Goal: Transaction & Acquisition: Purchase product/service

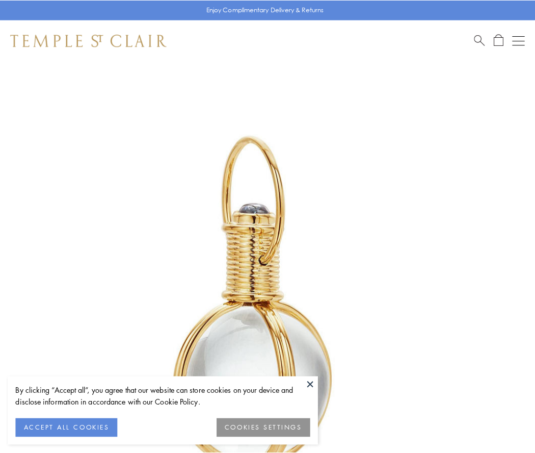
scroll to position [266, 0]
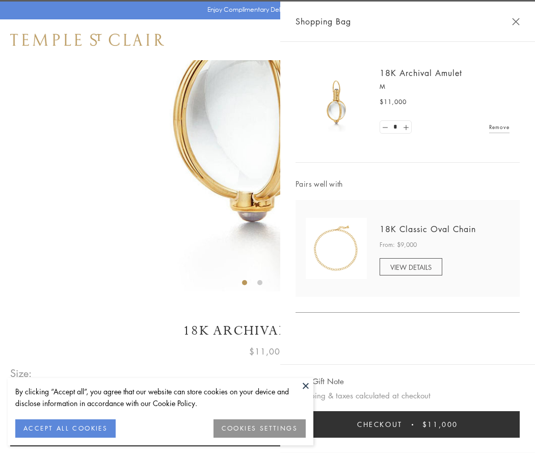
click at [408, 424] on button "Checkout $11,000" at bounding box center [408, 424] width 224 height 26
